Goal: Find specific page/section: Find specific page/section

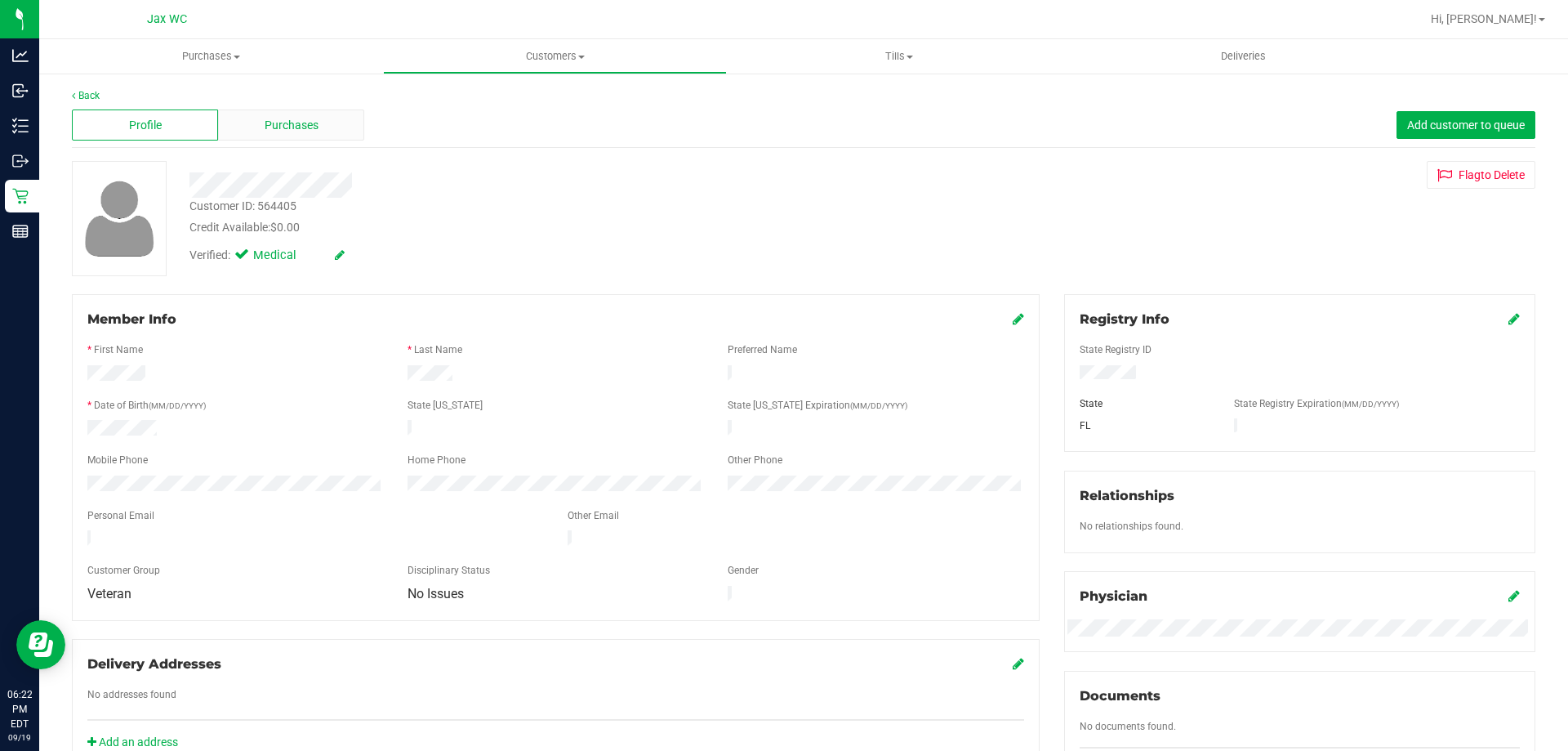
click at [315, 135] on div "Purchases" at bounding box center [291, 125] width 147 height 31
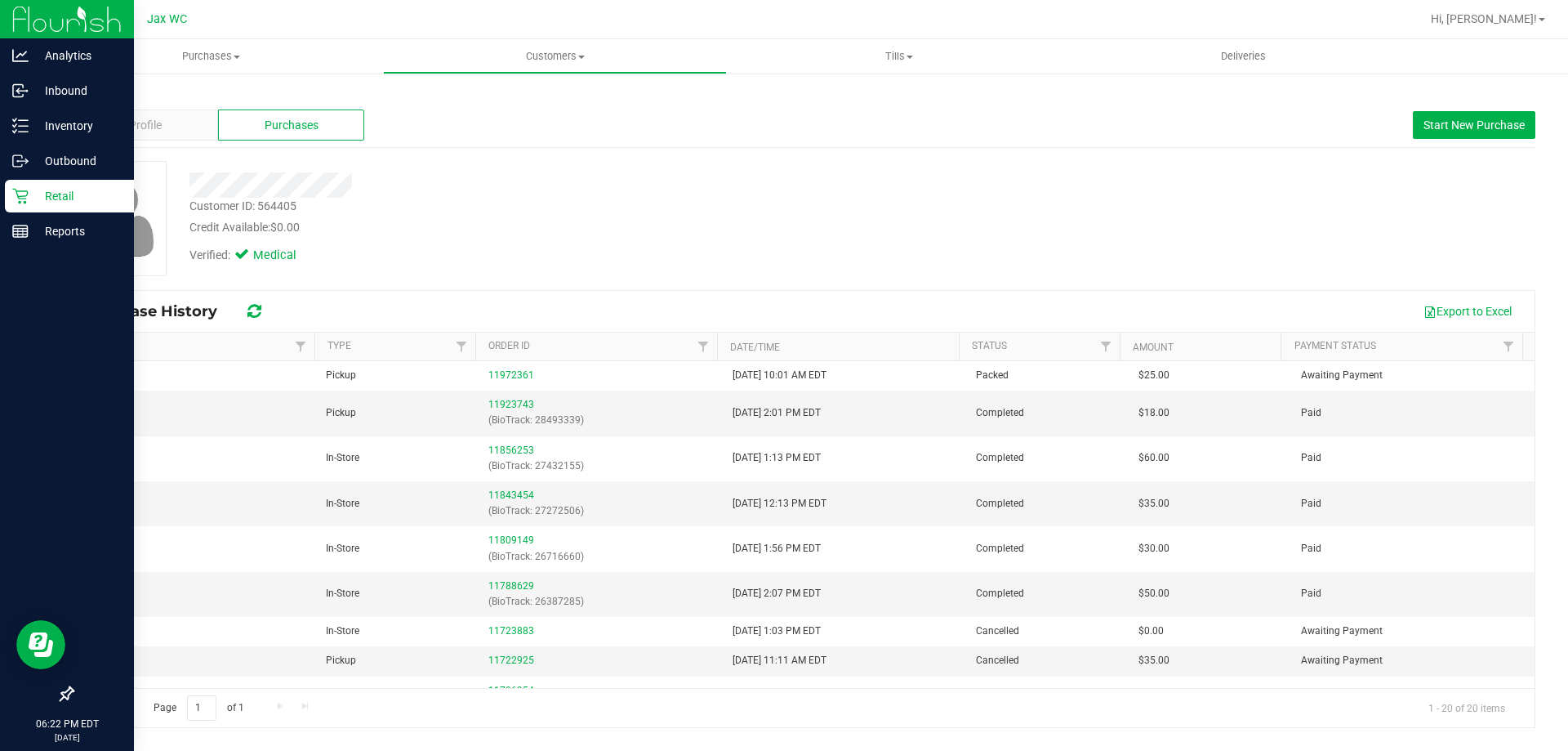
click at [87, 203] on p "Retail" at bounding box center [78, 196] width 98 height 20
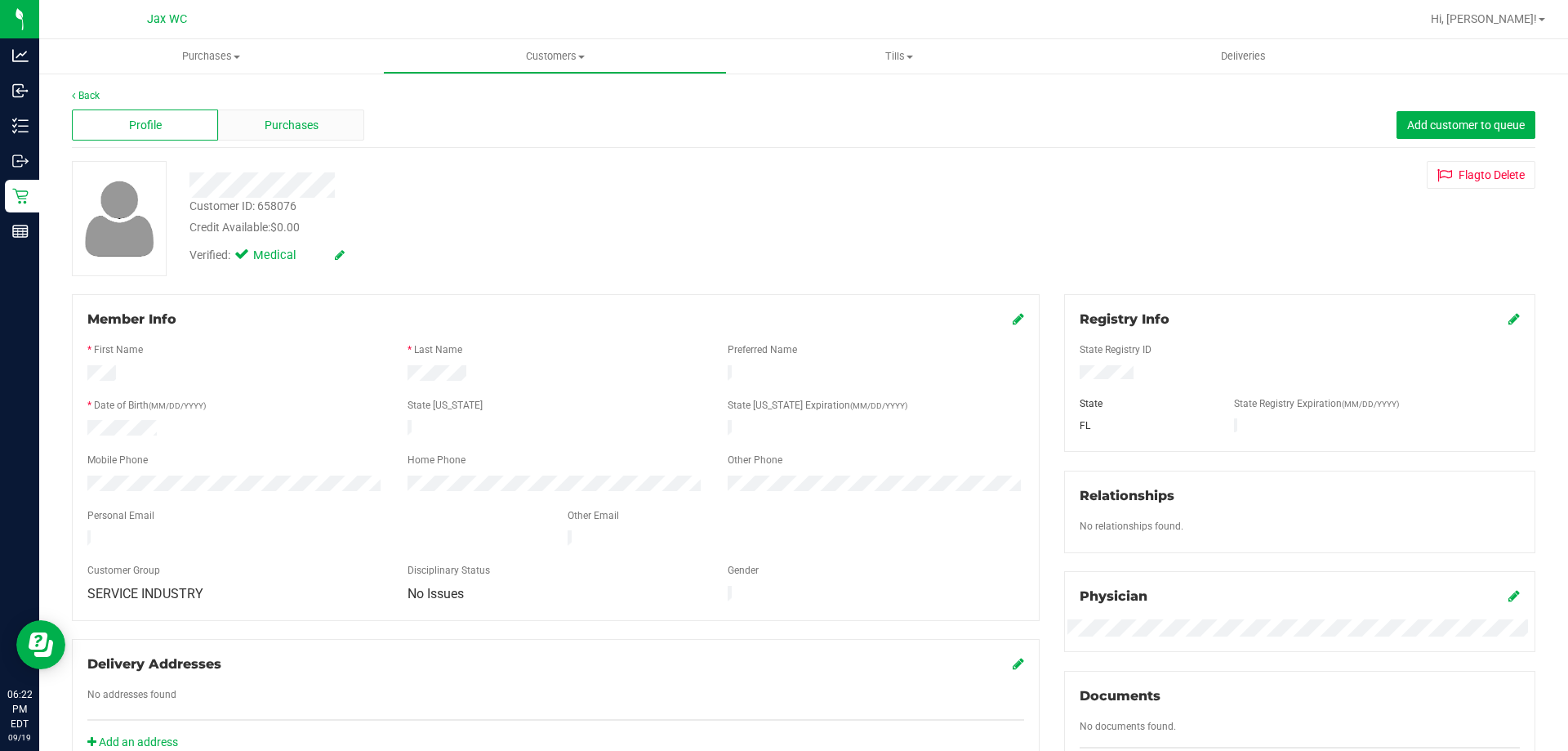
click at [285, 130] on span "Purchases" at bounding box center [291, 126] width 54 height 17
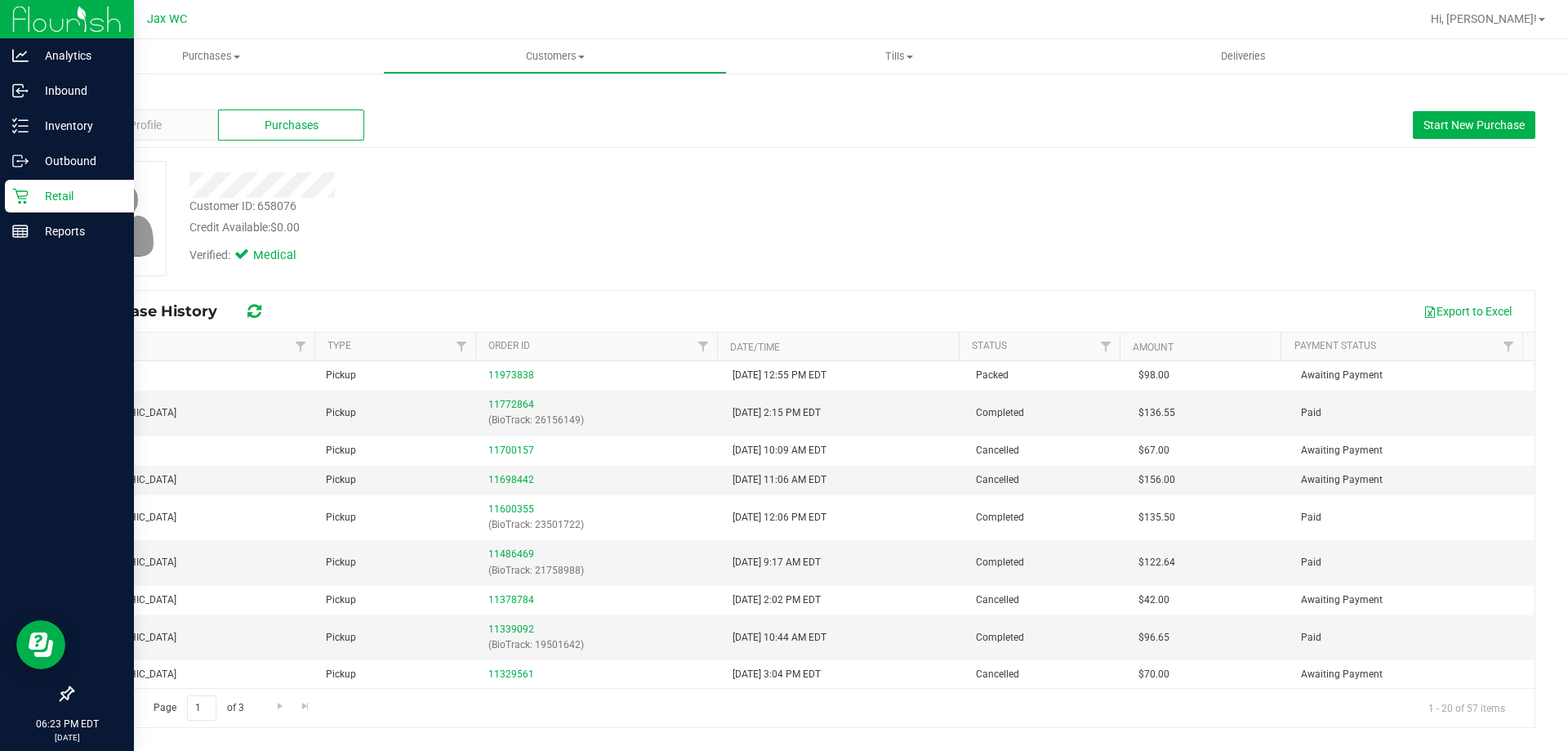
click at [59, 193] on p "Retail" at bounding box center [78, 196] width 98 height 20
